Goal: Information Seeking & Learning: Learn about a topic

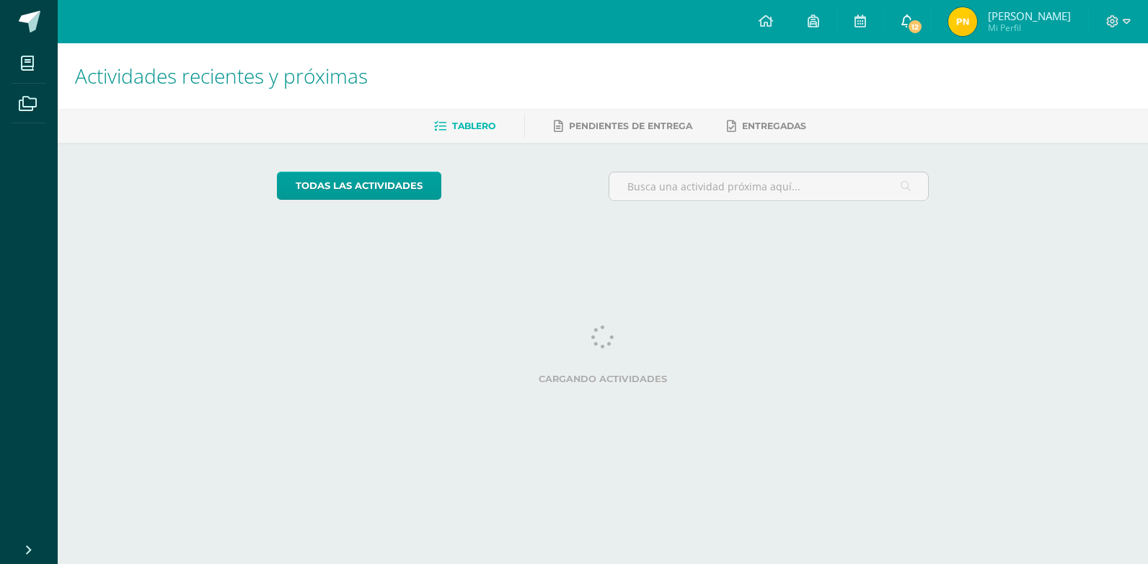
click at [918, 21] on span "12" at bounding box center [915, 27] width 16 height 16
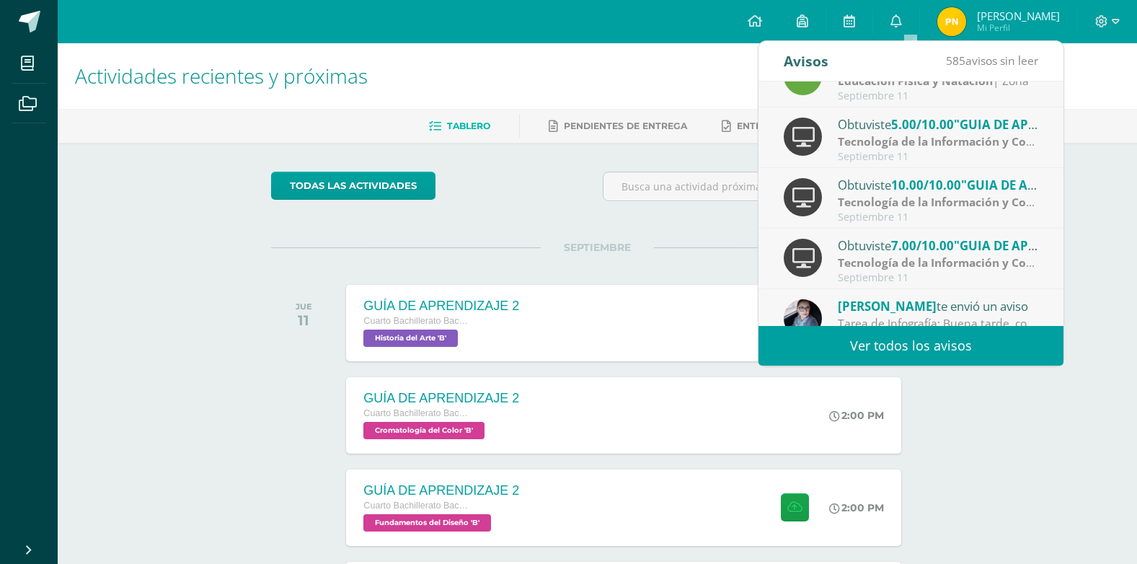
scroll to position [240, 0]
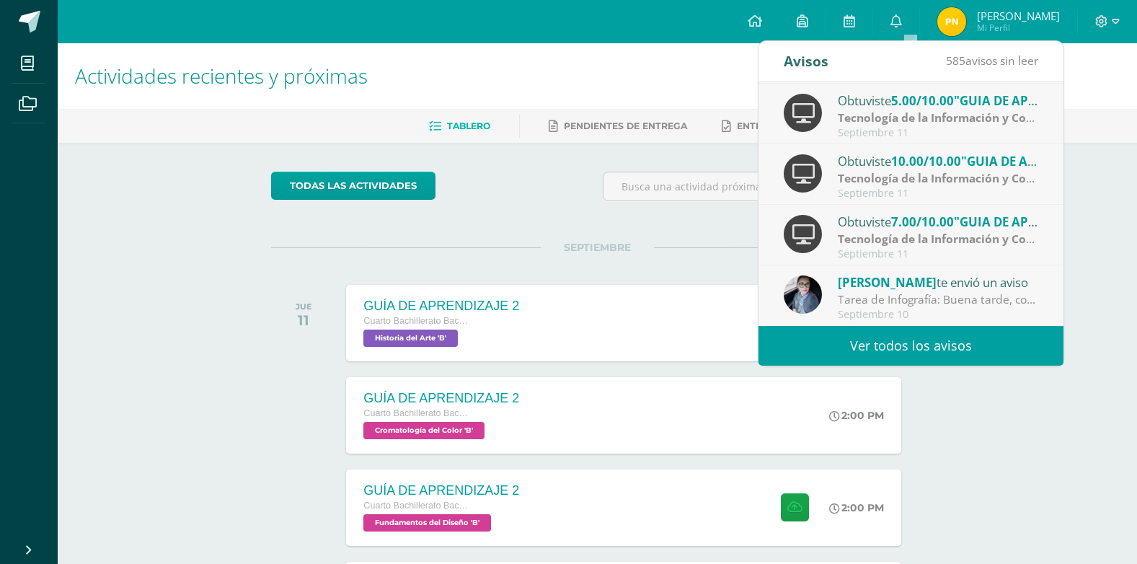
click at [501, 226] on div "todas las Actividades No tienes actividades Échale un vistazo a los demás perío…" at bounding box center [597, 528] width 710 height 771
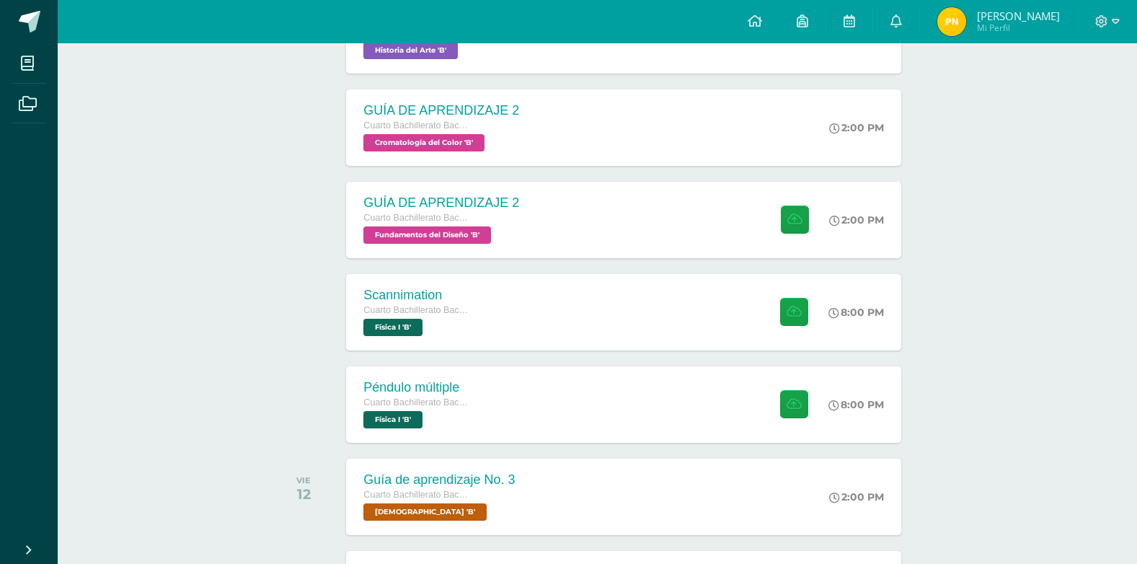
scroll to position [288, 0]
click at [471, 410] on div "Péndulo múltiple Cuarto Bachillerato Bachillerato en CCLL con Orientación en Di…" at bounding box center [416, 403] width 144 height 77
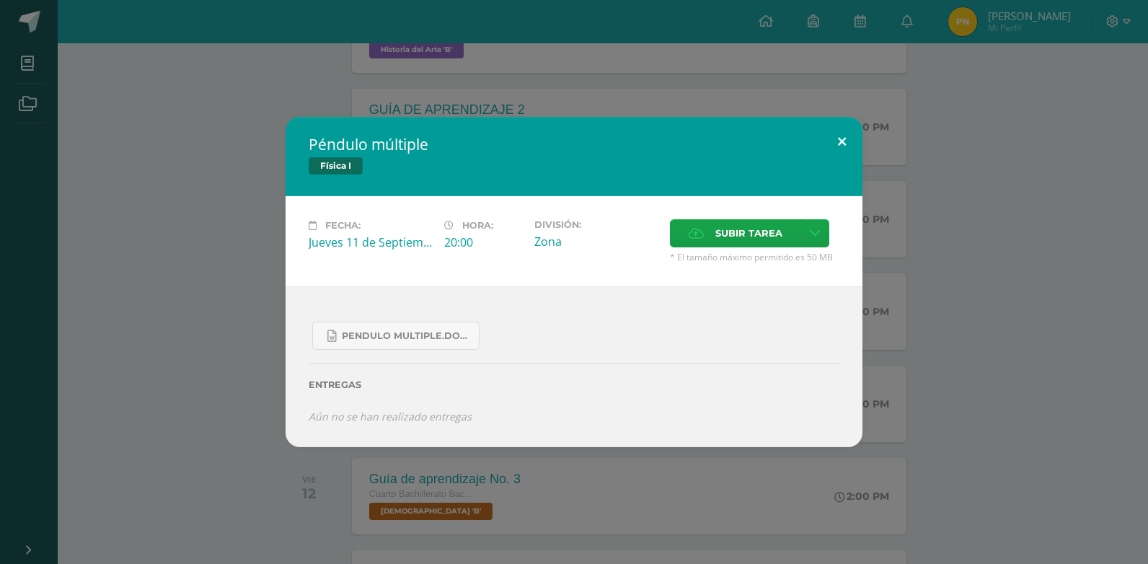
click at [846, 136] on button at bounding box center [841, 141] width 41 height 49
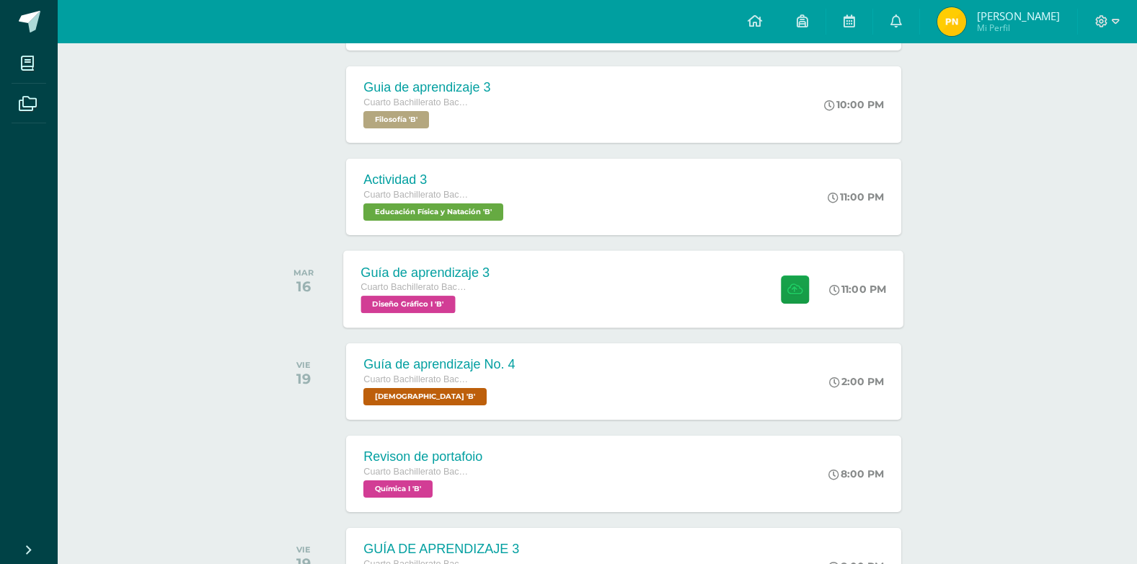
scroll to position [865, 0]
click at [491, 306] on div "Guía de aprendizaje 3 Cuarto Bachillerato Bachillerato en CCLL con Orientación …" at bounding box center [426, 287] width 164 height 77
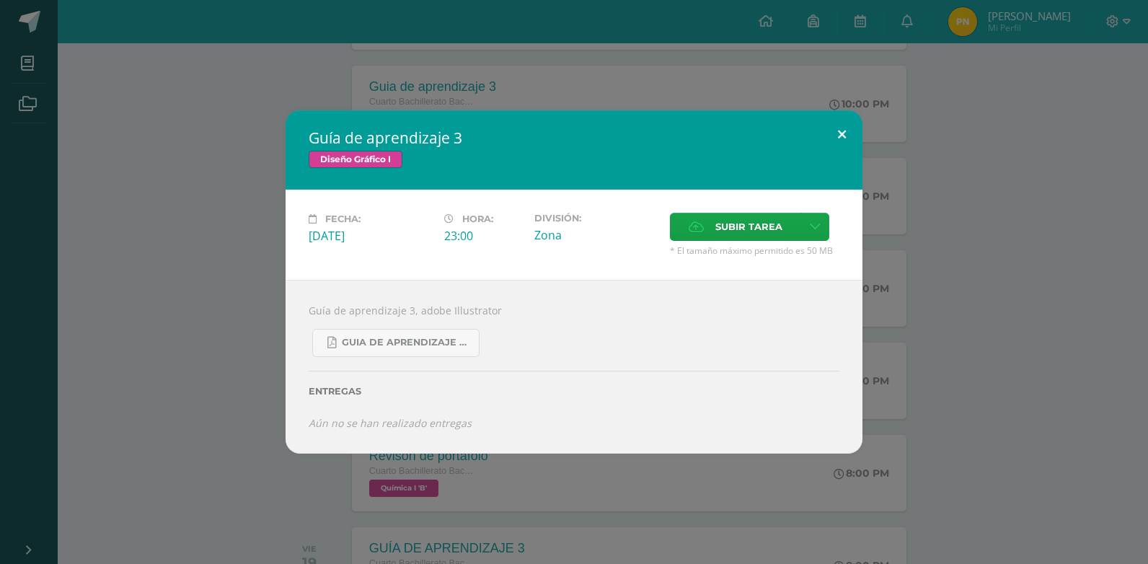
click at [841, 127] on button at bounding box center [841, 134] width 41 height 49
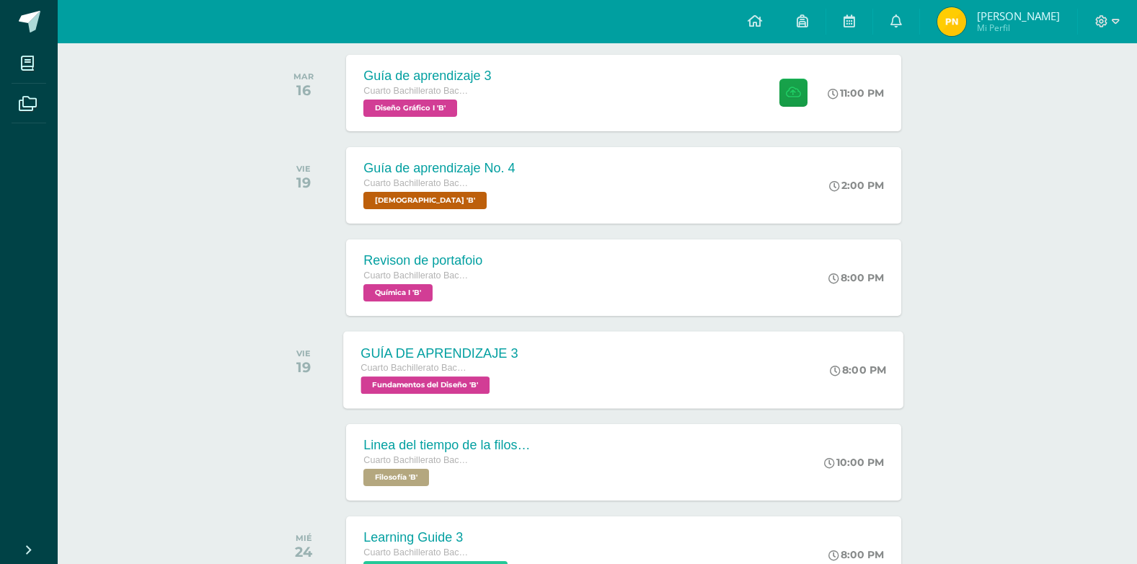
scroll to position [1081, 0]
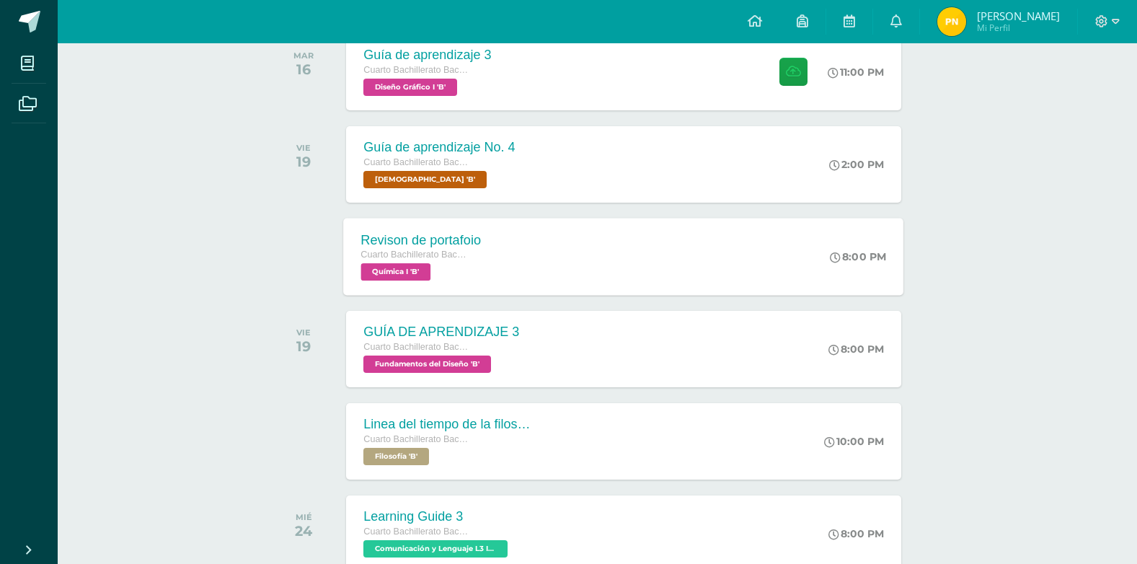
click at [448, 261] on div "Cuarto Bachillerato Bachillerato en CCLL con Orientación en Diseño Gráfico" at bounding box center [421, 255] width 120 height 16
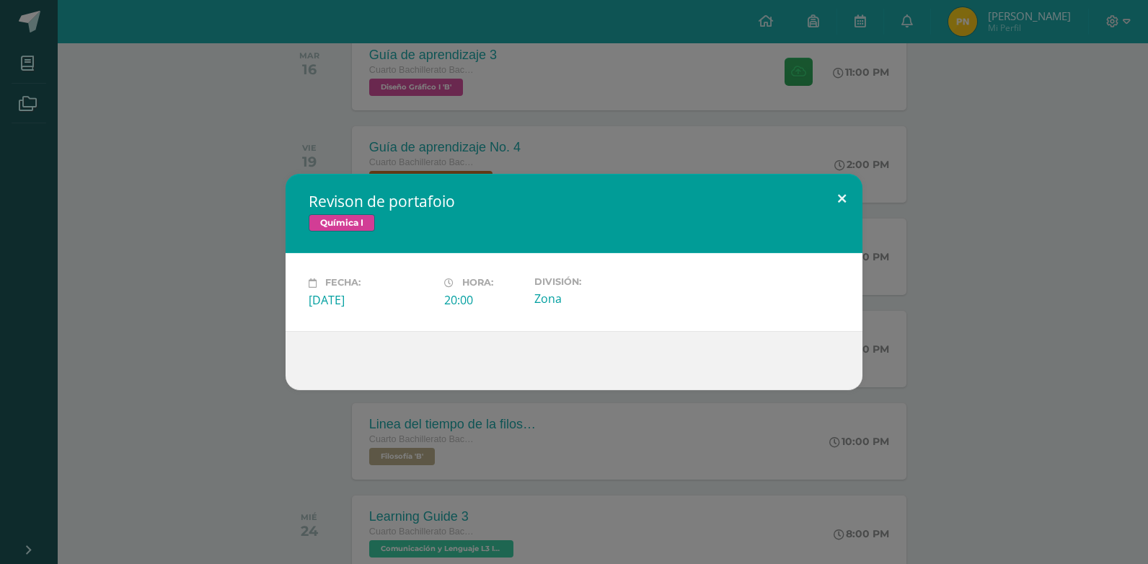
click at [844, 187] on button at bounding box center [841, 198] width 41 height 49
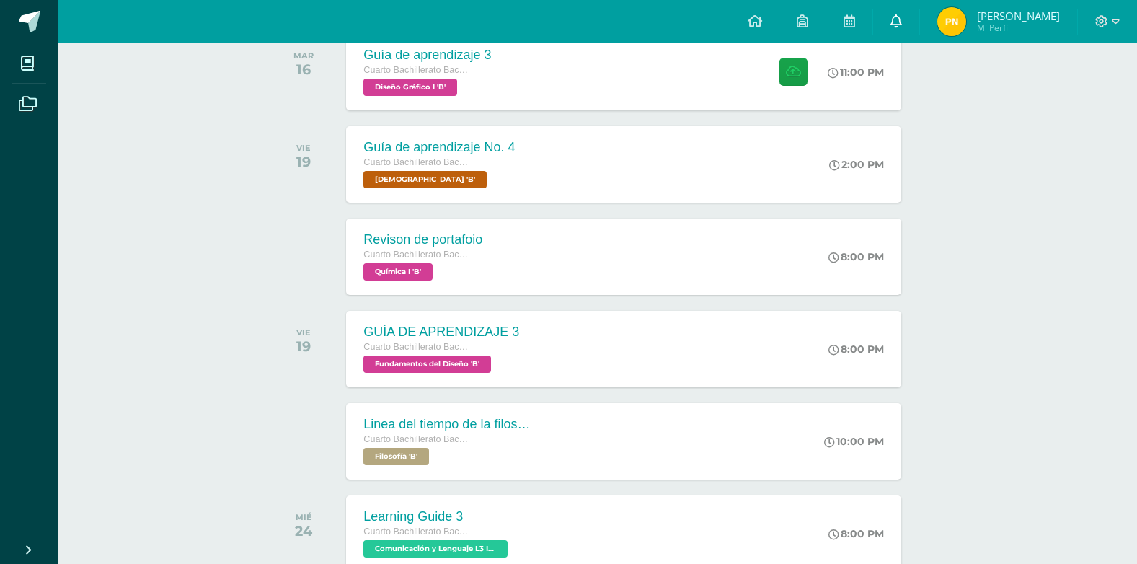
click at [894, 19] on icon at bounding box center [896, 20] width 12 height 13
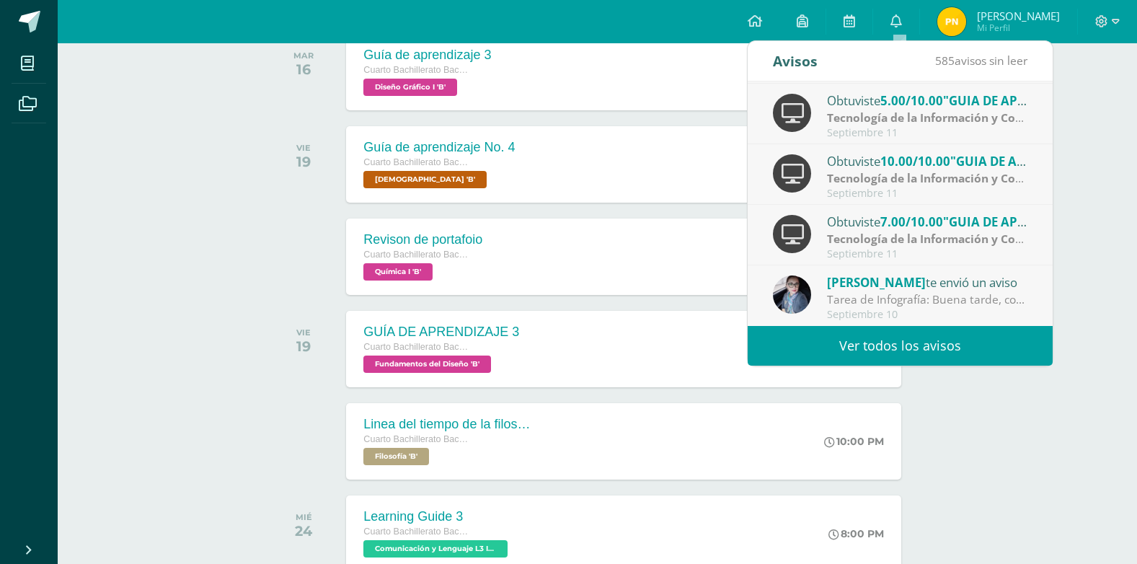
click at [886, 340] on link "Ver todos los avisos" at bounding box center [900, 346] width 305 height 40
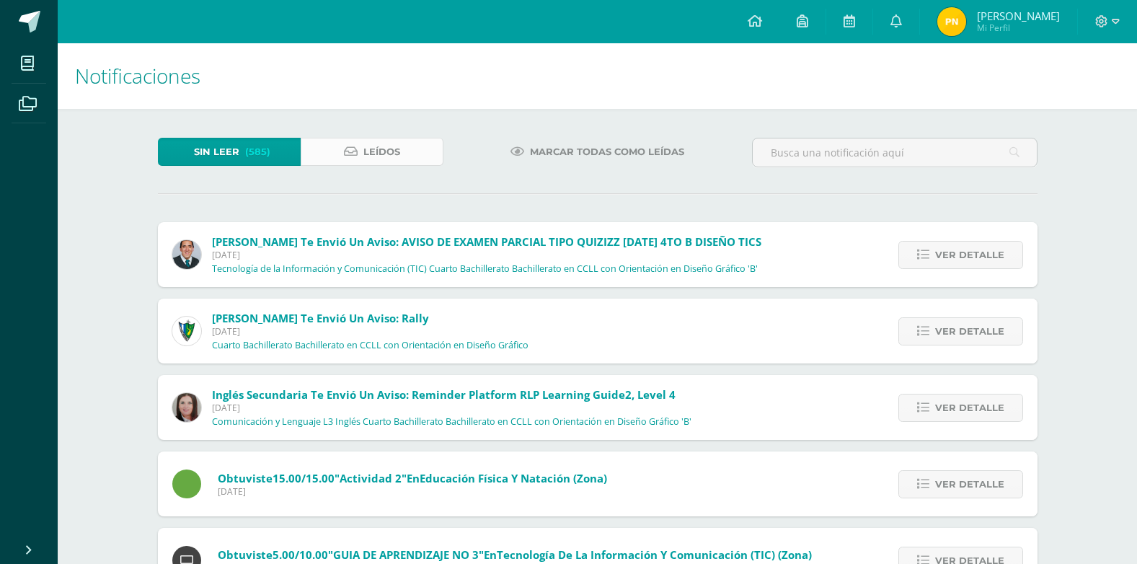
click at [422, 150] on link "Leídos" at bounding box center [372, 152] width 143 height 28
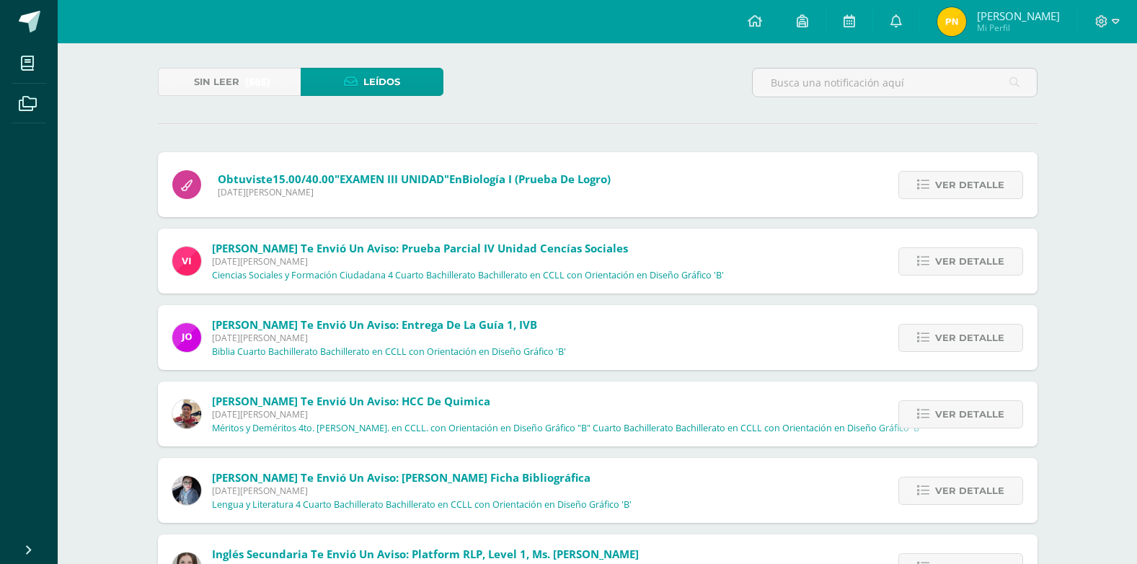
scroll to position [72, 0]
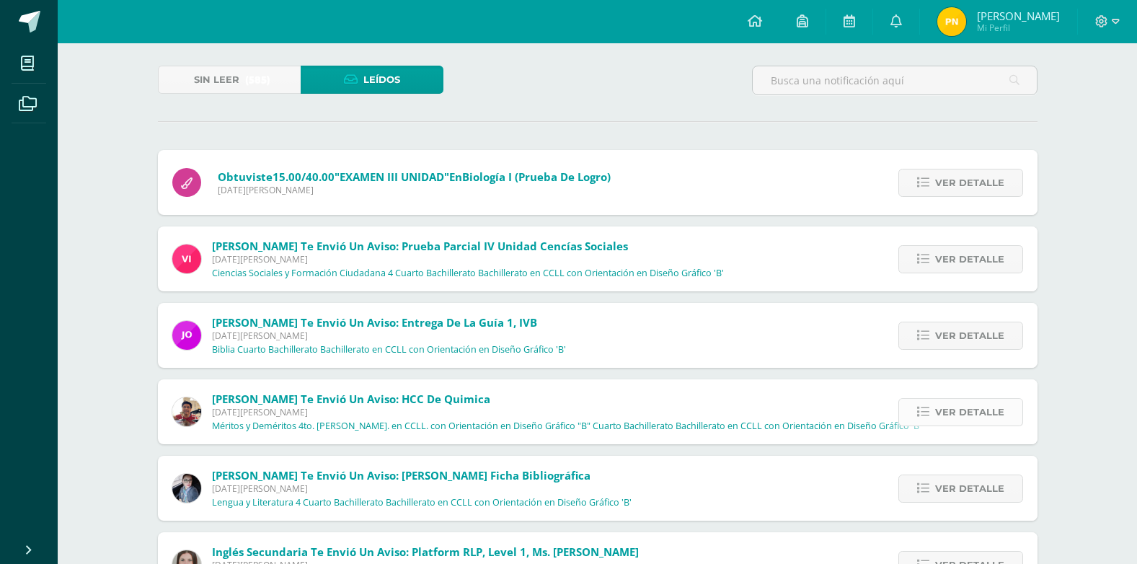
click at [972, 417] on span "Ver detalle" at bounding box center [969, 412] width 69 height 27
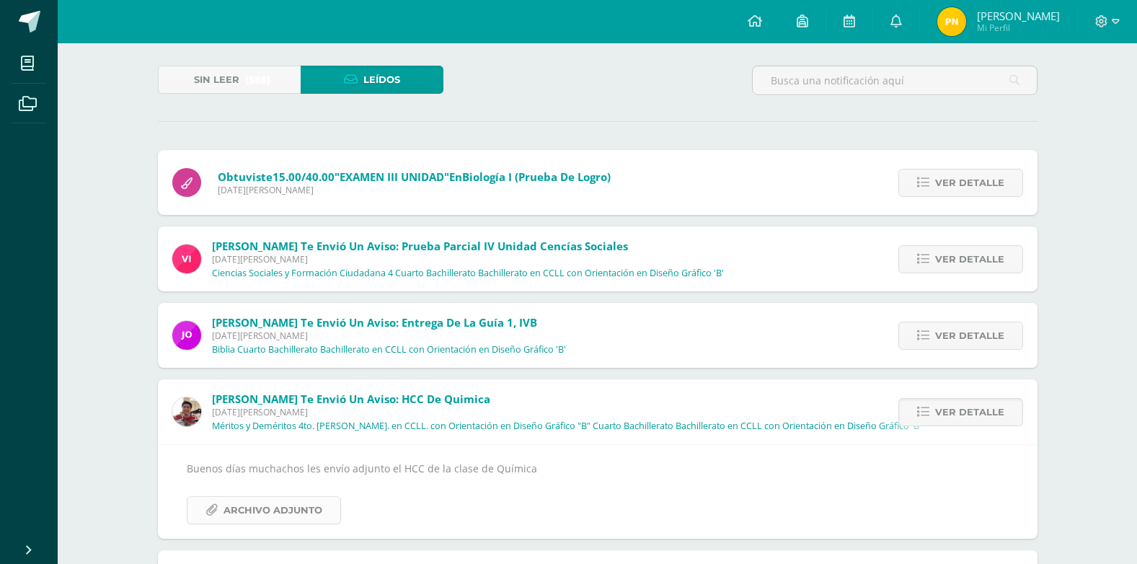
click at [302, 504] on span "Archivo Adjunto" at bounding box center [272, 510] width 99 height 27
